Goal: Information Seeking & Learning: Check status

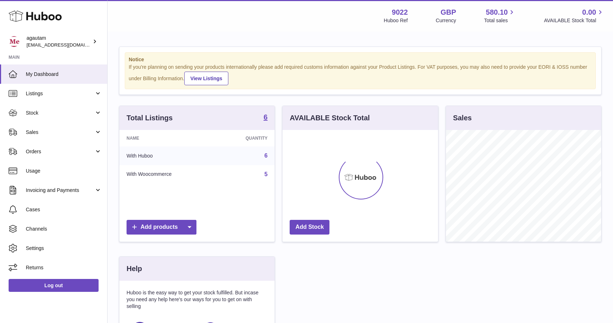
scroll to position [112, 155]
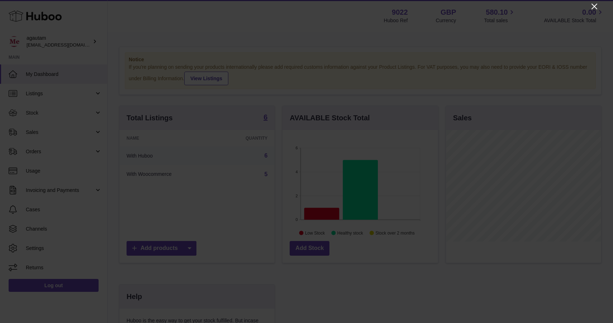
click at [594, 7] on icon "Close" at bounding box center [594, 7] width 6 height 6
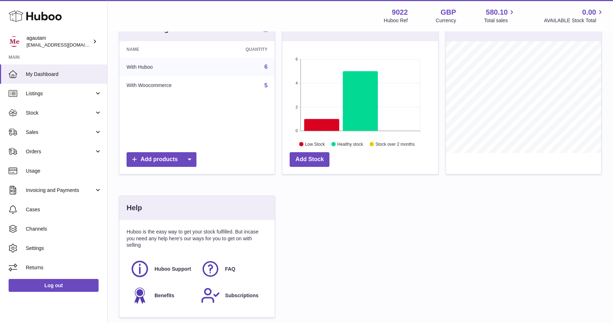
scroll to position [147, 0]
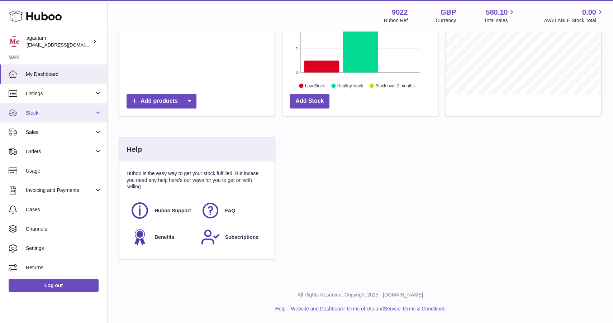
click at [34, 114] on span "Stock" at bounding box center [60, 113] width 68 height 7
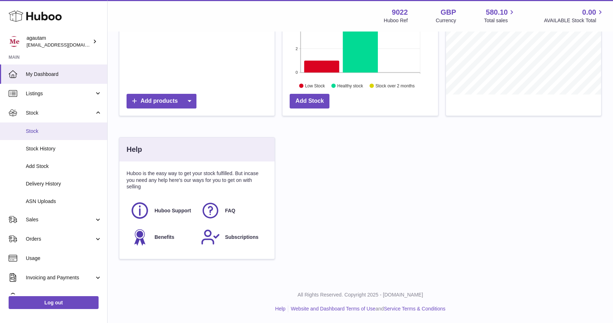
click at [39, 134] on span "Stock" at bounding box center [64, 131] width 76 height 7
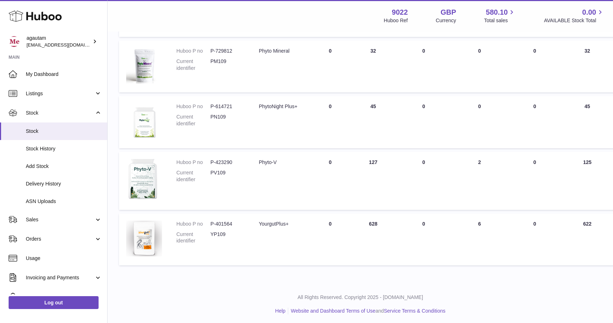
scroll to position [262, 0]
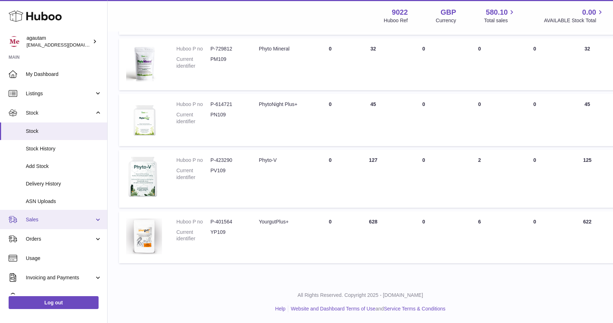
click at [94, 220] on link "Sales" at bounding box center [53, 219] width 107 height 19
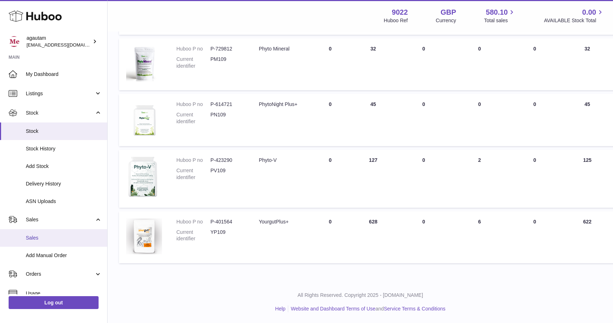
click at [44, 239] on span "Sales" at bounding box center [64, 238] width 76 height 7
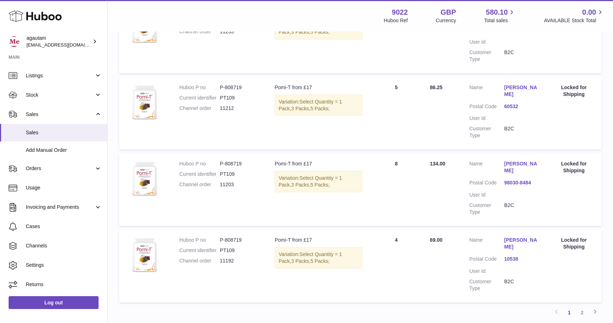
scroll to position [642, 0]
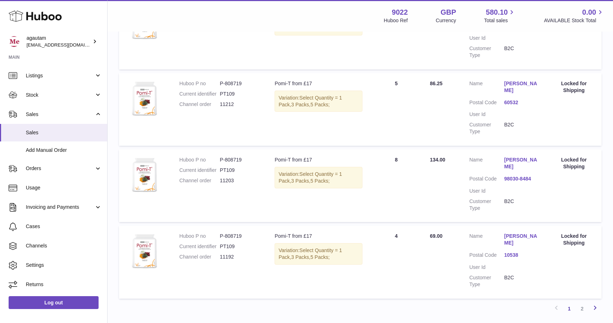
click at [595, 303] on icon at bounding box center [594, 307] width 9 height 9
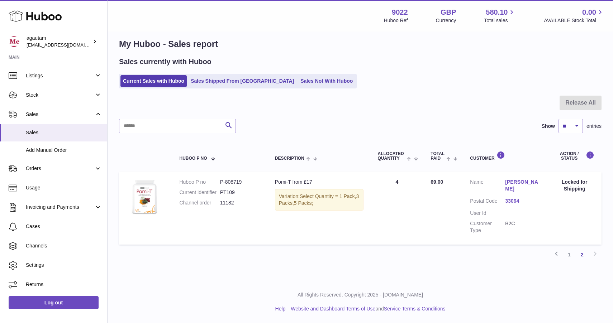
scroll to position [1, 0]
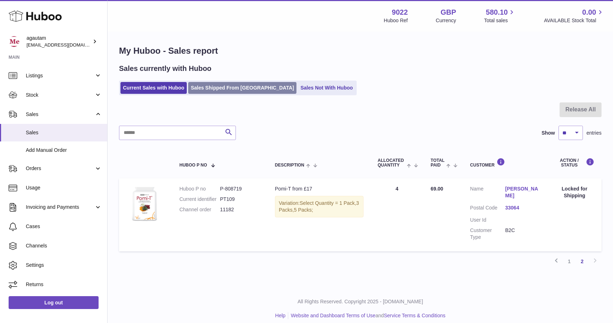
click at [229, 87] on link "Sales Shipped From Huboo" at bounding box center [242, 88] width 108 height 12
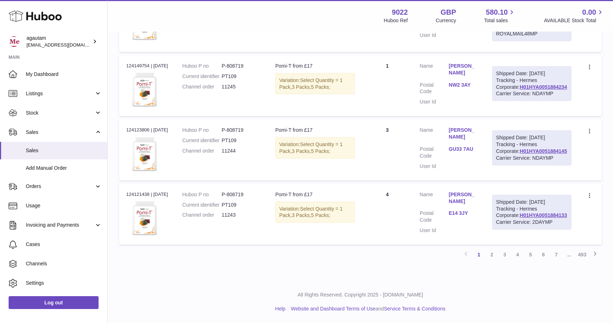
scroll to position [588, 0]
click at [53, 267] on link "Channels" at bounding box center [53, 263] width 107 height 19
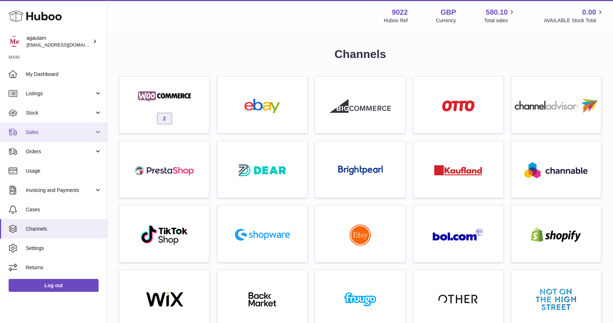
click at [43, 133] on span "Sales" at bounding box center [60, 132] width 68 height 7
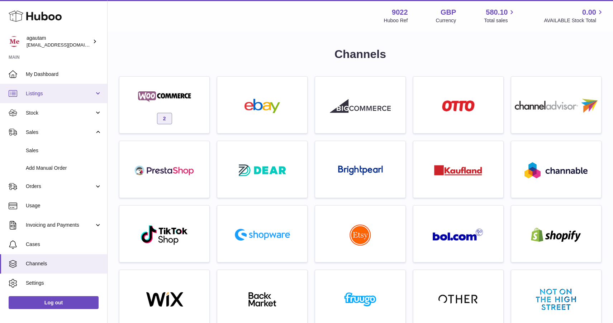
click at [40, 94] on span "Listings" at bounding box center [60, 93] width 68 height 7
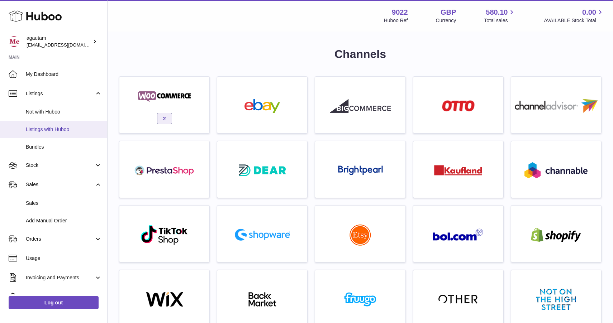
click at [39, 128] on span "Listings with Huboo" at bounding box center [64, 129] width 76 height 7
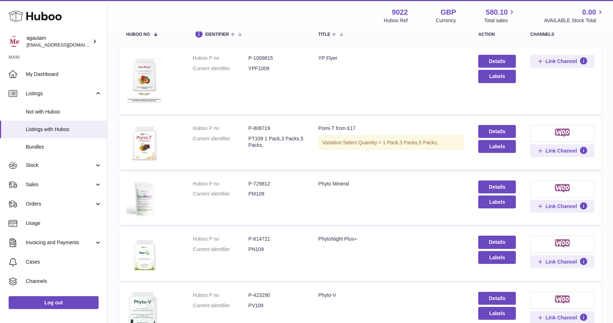
scroll to position [97, 0]
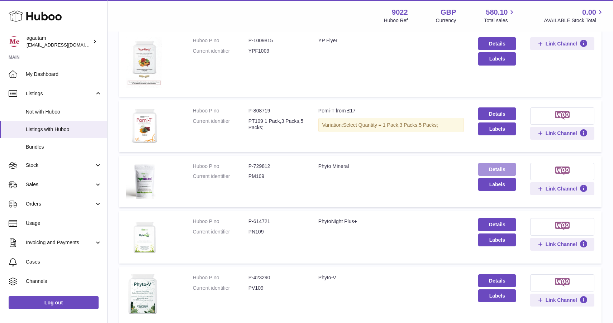
click at [506, 169] on link "Details" at bounding box center [497, 169] width 38 height 13
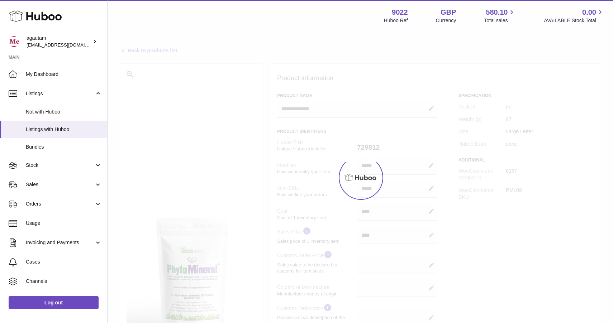
select select
select select "****"
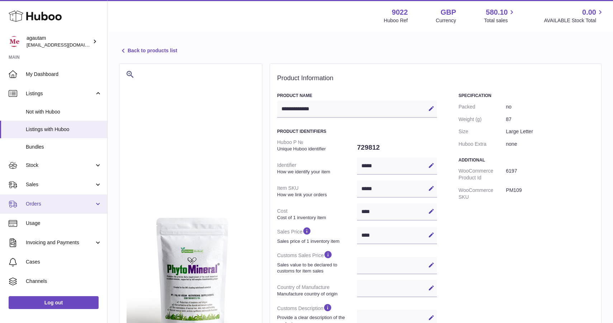
click at [59, 205] on span "Orders" at bounding box center [60, 204] width 68 height 7
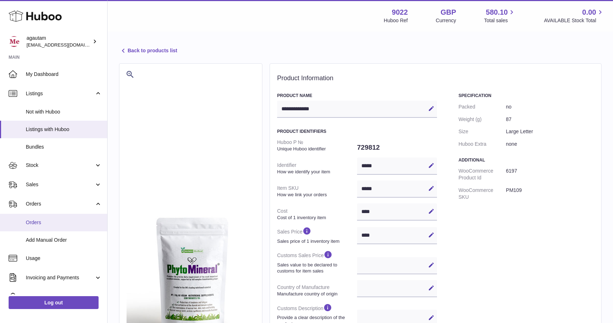
click at [48, 224] on span "Orders" at bounding box center [64, 222] width 76 height 7
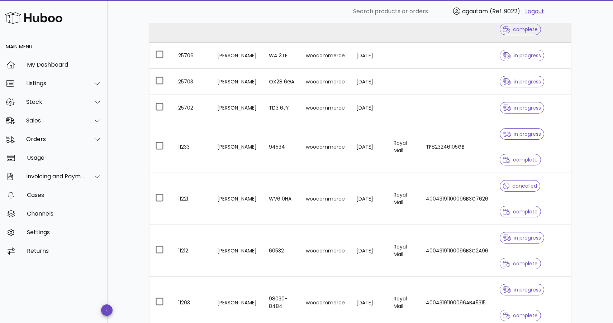
scroll to position [277, 0]
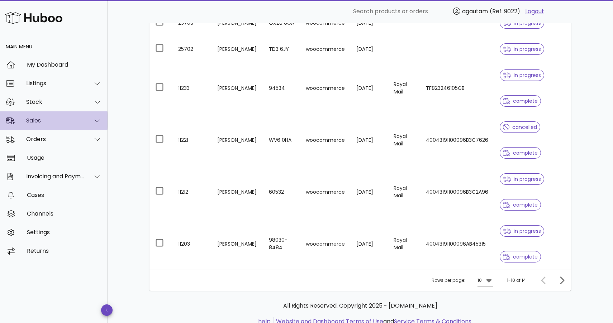
click at [42, 120] on div "Sales" at bounding box center [55, 120] width 58 height 7
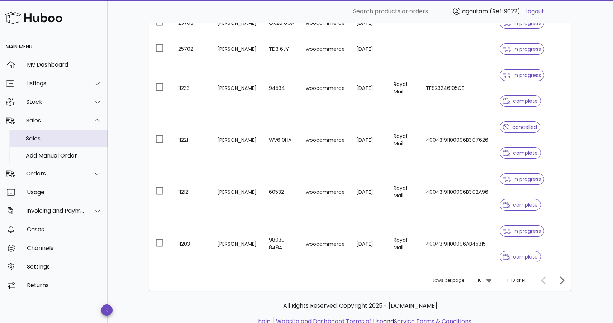
click at [44, 139] on div "Sales" at bounding box center [64, 138] width 76 height 7
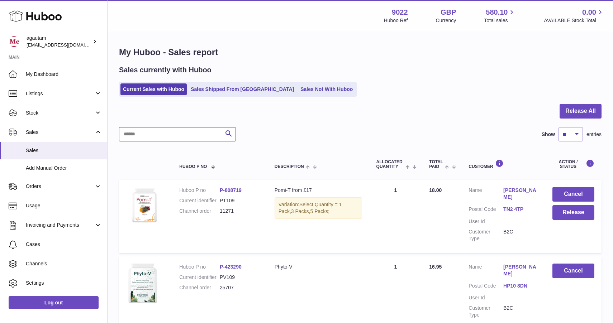
click at [150, 133] on input "text" at bounding box center [177, 134] width 117 height 14
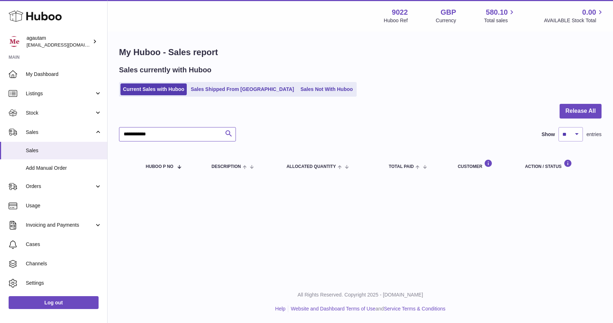
type input "**********"
click at [229, 132] on icon "submit" at bounding box center [228, 133] width 9 height 9
click at [228, 87] on link "Sales Shipped From Huboo" at bounding box center [242, 89] width 108 height 12
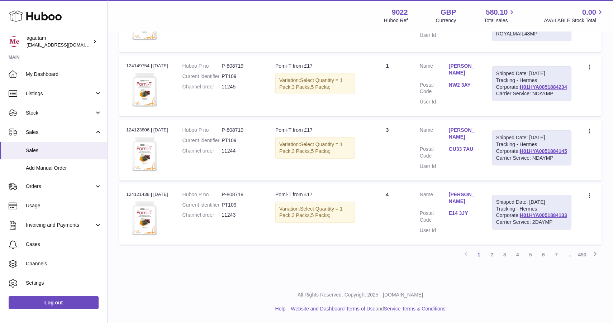
scroll to position [657, 0]
click at [58, 112] on span "Stock" at bounding box center [60, 113] width 68 height 7
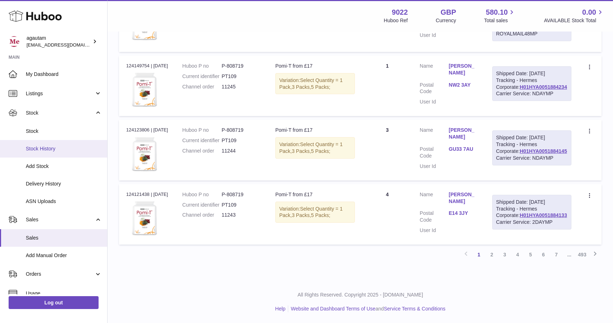
click at [41, 152] on link "Stock History" at bounding box center [53, 149] width 107 height 18
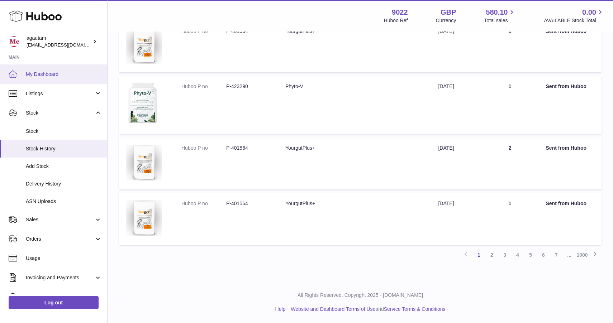
click at [32, 72] on span "My Dashboard" at bounding box center [64, 74] width 76 height 7
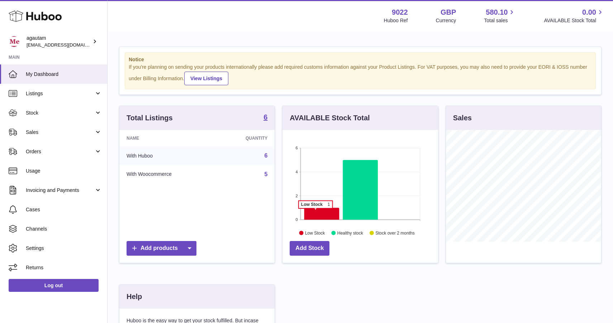
click at [315, 212] on icon at bounding box center [321, 214] width 35 height 12
